Goal: Task Accomplishment & Management: Manage account settings

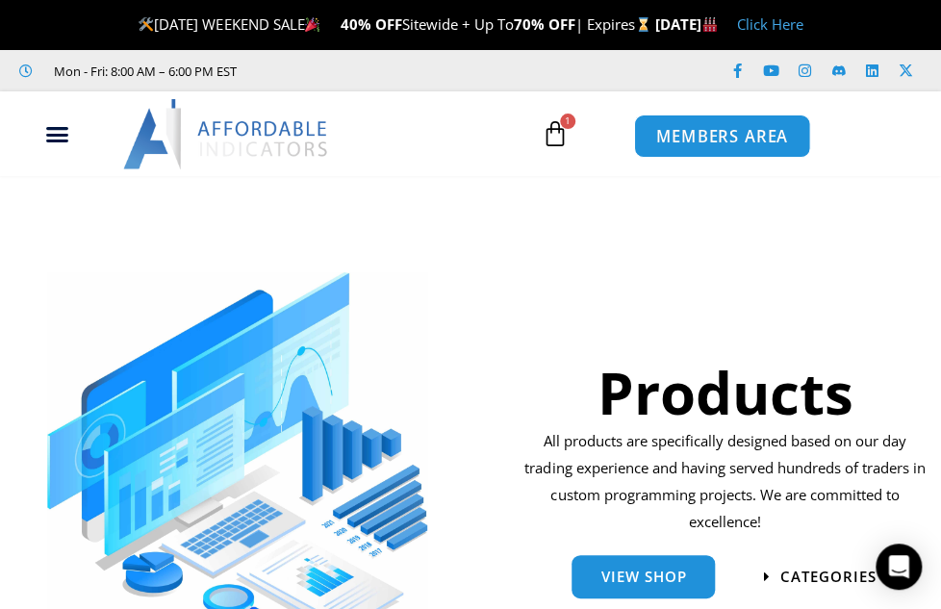
click at [677, 146] on link "MEMBERS AREA" at bounding box center [721, 135] width 176 height 43
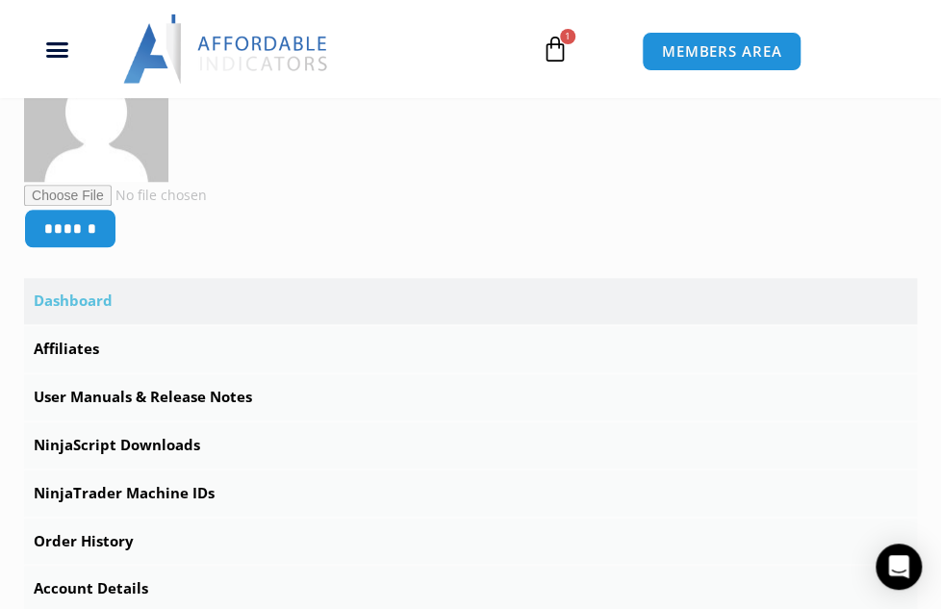
scroll to position [539, 0]
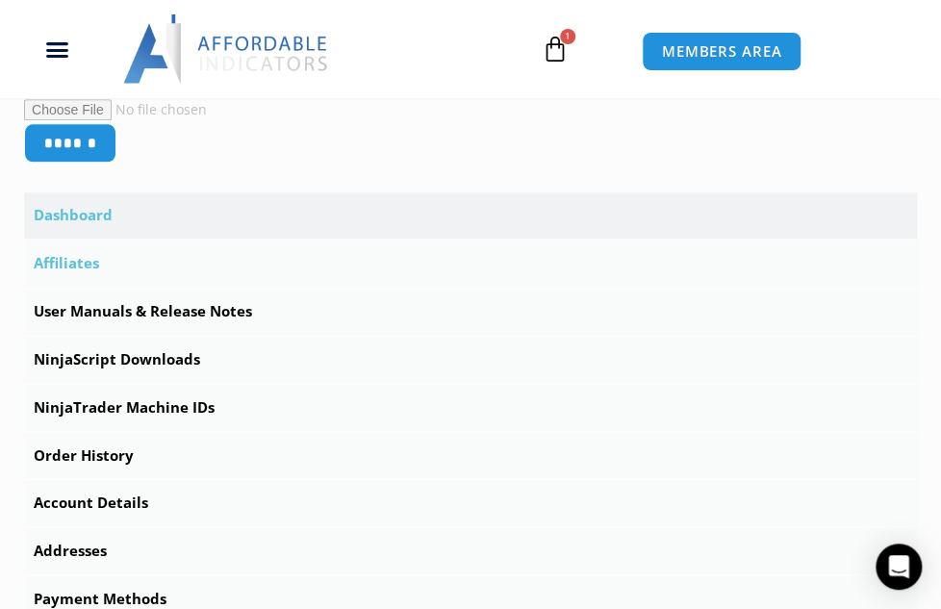
click at [77, 256] on link "Affiliates" at bounding box center [470, 264] width 893 height 46
